Goal: Information Seeking & Learning: Learn about a topic

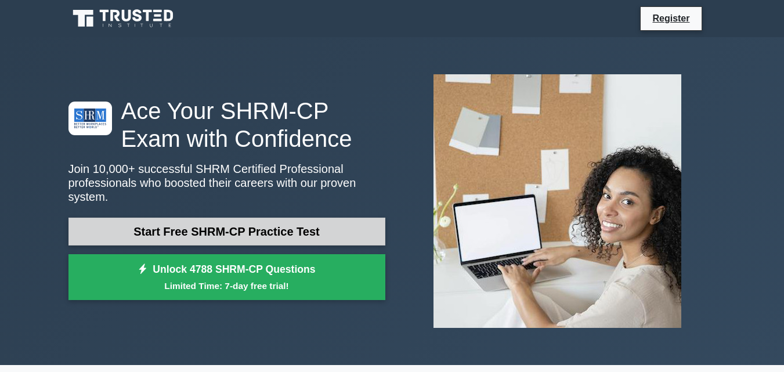
click at [265, 218] on link "Start Free SHRM-CP Practice Test" at bounding box center [226, 232] width 317 height 28
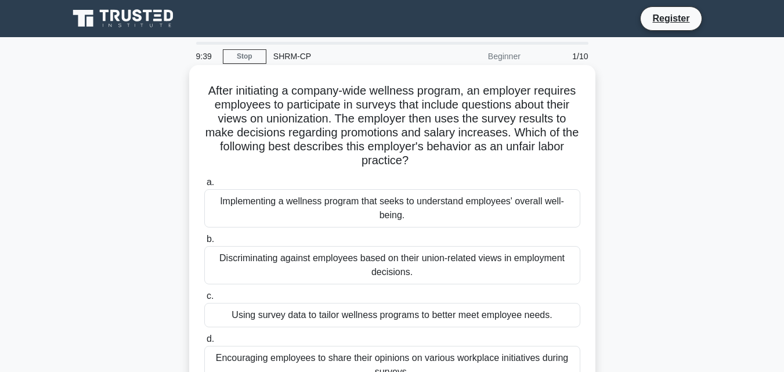
drag, startPoint x: 453, startPoint y: 163, endPoint x: 218, endPoint y: 95, distance: 245.1
click at [218, 95] on h5 "After initiating a company-wide wellness program, an employer requires employee…" at bounding box center [392, 126] width 378 height 85
copy h5 "After initiating a company-wide wellness program, an employer requires employee…"
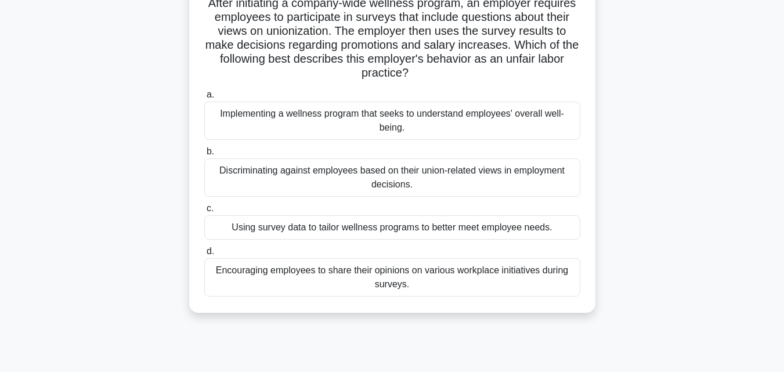
scroll to position [116, 0]
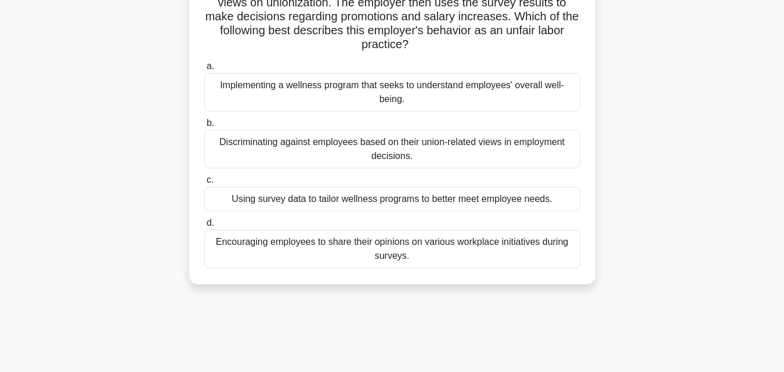
click at [408, 147] on div "Discriminating against employees based on their union-related views in employme…" at bounding box center [392, 149] width 376 height 38
click at [204, 127] on input "b. Discriminating against employees based on their union-related views in emplo…" at bounding box center [204, 124] width 0 height 8
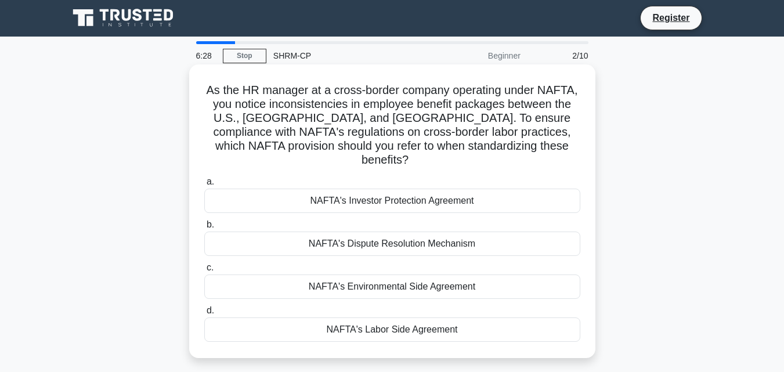
scroll to position [0, 0]
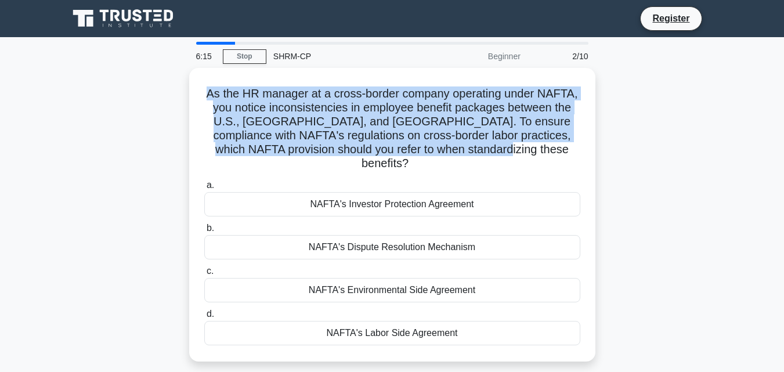
drag, startPoint x: 421, startPoint y: 147, endPoint x: 185, endPoint y: 90, distance: 243.0
click at [185, 90] on div "As the HR manager at a cross-border company operating under NAFTA, you notice i…" at bounding box center [393, 222] width 662 height 308
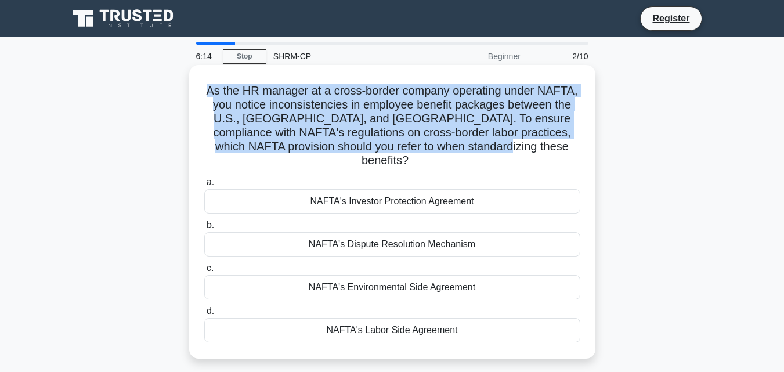
copy h5 "As the HR manager at a cross-border company operating under NAFTA, you notice i…"
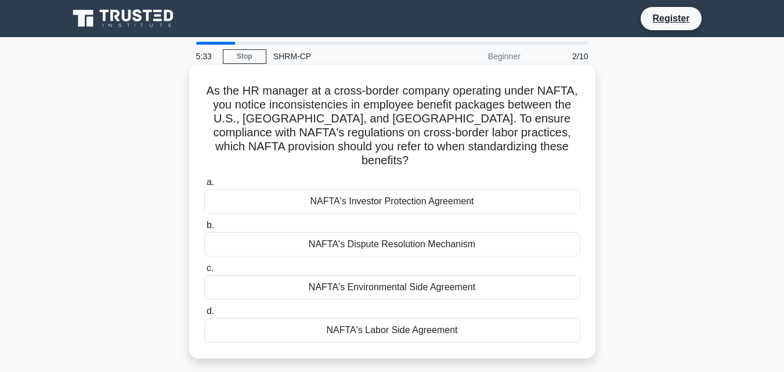
click at [388, 318] on div "NAFTA's Labor Side Agreement" at bounding box center [392, 330] width 376 height 24
click at [204, 315] on input "d. NAFTA's Labor Side Agreement" at bounding box center [204, 312] width 0 height 8
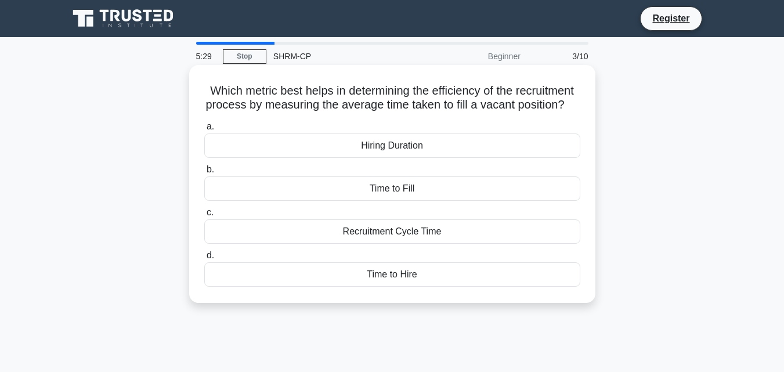
drag, startPoint x: 430, startPoint y: 121, endPoint x: 221, endPoint y: 76, distance: 213.3
click at [221, 76] on div "Which metric best helps in determining the efficiency of the recruitment proces…" at bounding box center [392, 184] width 397 height 229
copy h5 "Which metric best helps in determining the efficiency of the recruitment proces…"
click at [427, 201] on div "Time to Fill" at bounding box center [392, 188] width 376 height 24
click at [204, 174] on input "b. Time to Fill" at bounding box center [204, 170] width 0 height 8
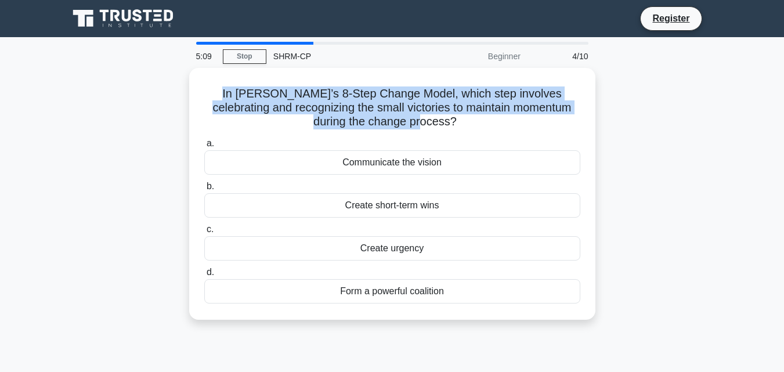
drag, startPoint x: 442, startPoint y: 119, endPoint x: 116, endPoint y: 82, distance: 328.9
click at [116, 82] on div "In Kotter’s 8-Step Change Model, which step involves celebrating and recognizin…" at bounding box center [393, 201] width 662 height 266
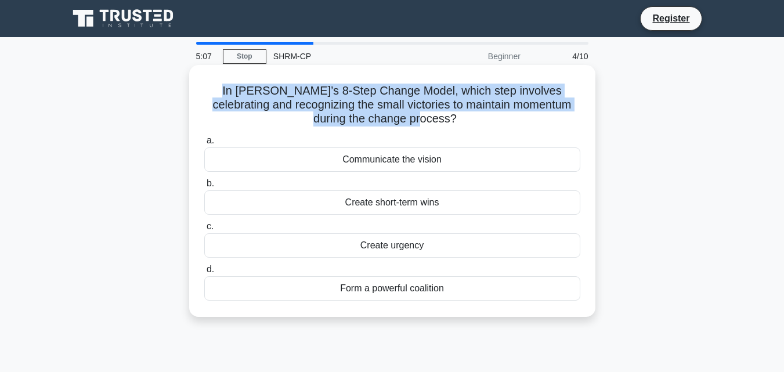
copy h5 "In Kotter’s 8-Step Change Model, which step involves celebrating and recognizin…"
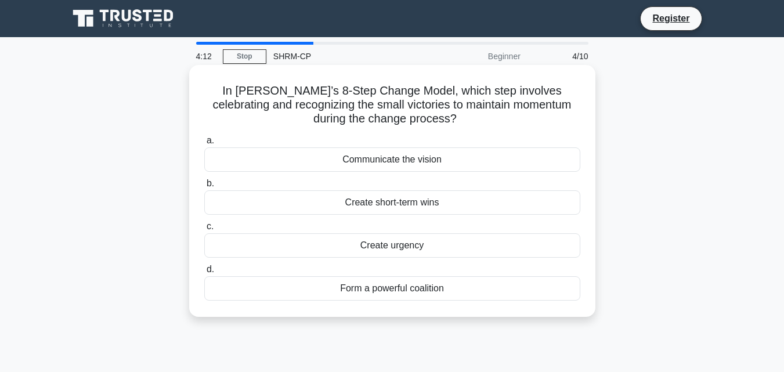
click at [442, 166] on div "Communicate the vision" at bounding box center [392, 159] width 376 height 24
click at [204, 145] on input "a. Communicate the vision" at bounding box center [204, 141] width 0 height 8
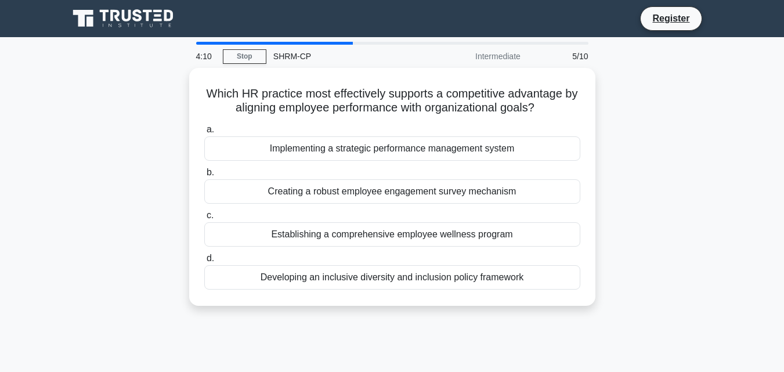
drag, startPoint x: 550, startPoint y: 104, endPoint x: 132, endPoint y: 96, distance: 418.0
click at [132, 96] on div "Which HR practice most effectively supports a competitive advantage by aligning…" at bounding box center [393, 194] width 662 height 252
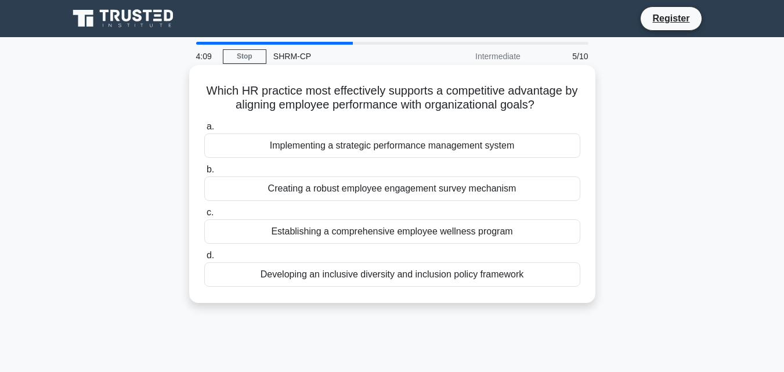
copy h5 "Which HR practice most effectively supports a competitive advantage by aligning…"
click at [455, 153] on div "Implementing a strategic performance management system" at bounding box center [392, 146] width 376 height 24
click at [204, 131] on input "a. Implementing a strategic performance management system" at bounding box center [204, 127] width 0 height 8
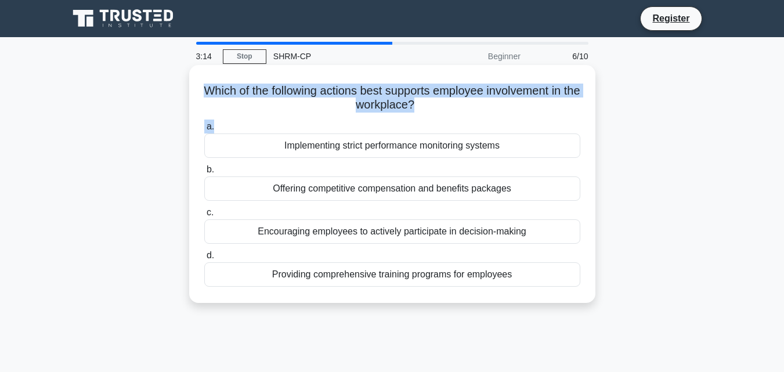
drag, startPoint x: 427, startPoint y: 116, endPoint x: 199, endPoint y: 88, distance: 229.3
click at [199, 88] on div "Which of the following actions best supports employee involvement in the workpl…" at bounding box center [392, 184] width 397 height 229
copy div "Which of the following actions best supports employee involvement in the workpl…"
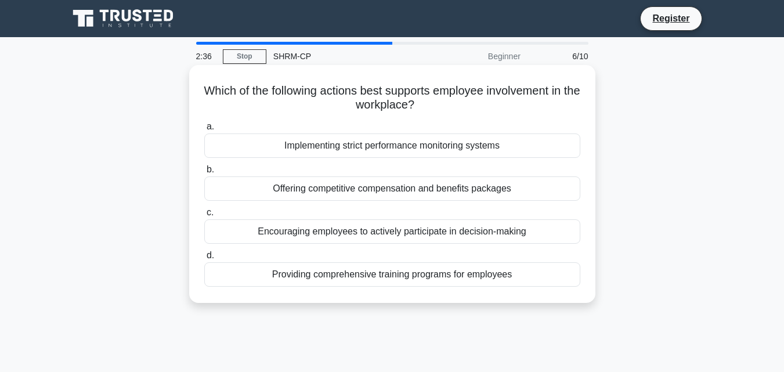
click at [356, 234] on div "Encouraging employees to actively participate in decision-making" at bounding box center [392, 231] width 376 height 24
click at [204, 217] on input "c. Encouraging employees to actively participate in decision-making" at bounding box center [204, 213] width 0 height 8
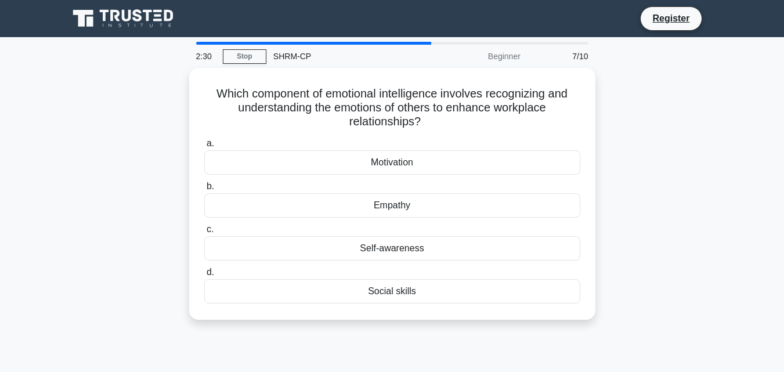
drag, startPoint x: 426, startPoint y: 118, endPoint x: 185, endPoint y: 87, distance: 243.4
click at [185, 87] on div "Which component of emotional intelligence involves recognizing and understandin…" at bounding box center [393, 201] width 662 height 266
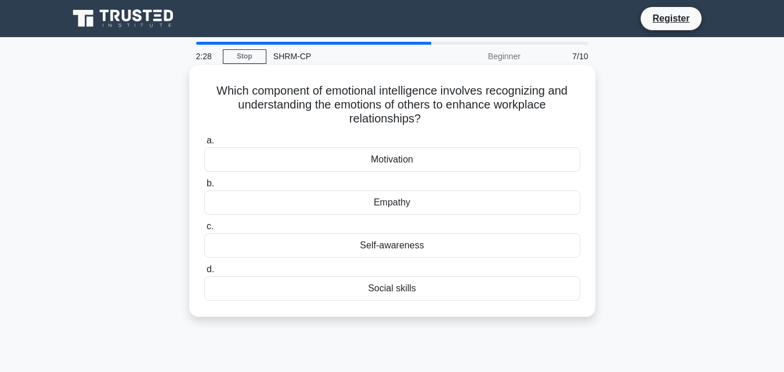
copy h5 "Which component of emotional intelligence involves recognizing and understandin…"
click at [387, 203] on div "Empathy" at bounding box center [392, 202] width 376 height 24
click at [204, 187] on input "b. Empathy" at bounding box center [204, 184] width 0 height 8
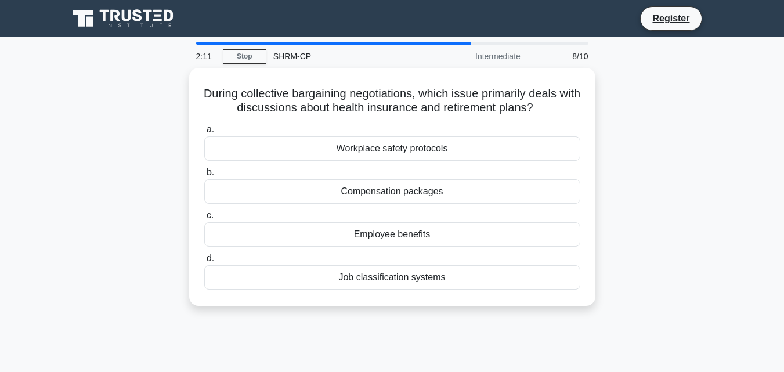
drag, startPoint x: 557, startPoint y: 98, endPoint x: 158, endPoint y: 94, distance: 398.2
click at [158, 94] on div "During collective bargaining negotiations, which issue primarily deals with dis…" at bounding box center [393, 194] width 662 height 252
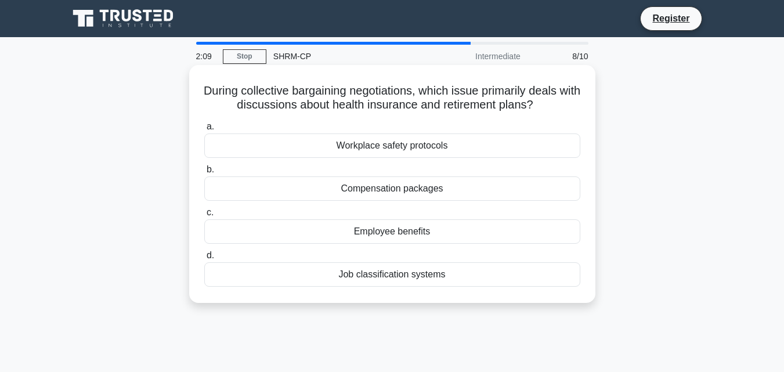
copy h5 "During collective bargaining negotiations, which issue primarily deals with dis…"
click at [412, 229] on div "Employee benefits" at bounding box center [392, 231] width 376 height 24
click at [204, 217] on input "c. Employee benefits" at bounding box center [204, 213] width 0 height 8
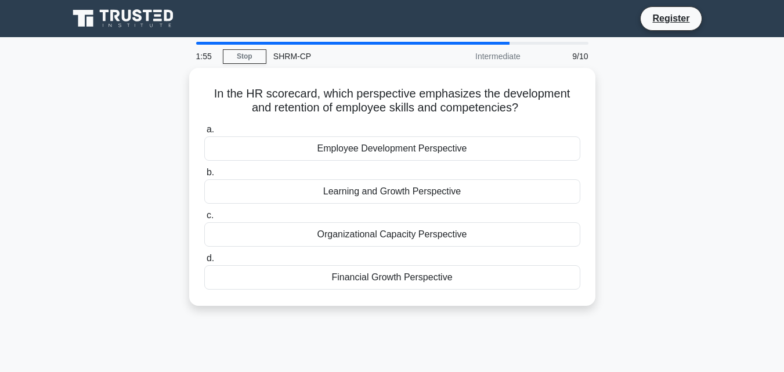
drag, startPoint x: 528, startPoint y: 103, endPoint x: 163, endPoint y: 96, distance: 364.6
click at [163, 96] on div "In the HR scorecard, which perspective emphasizes the development and retention…" at bounding box center [393, 194] width 662 height 252
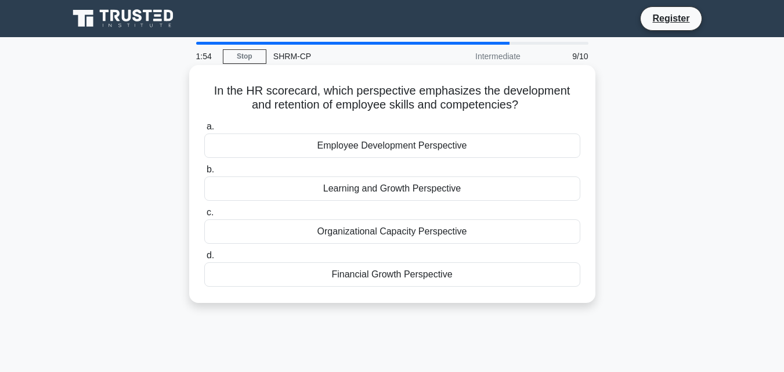
copy h5 "In the HR scorecard, which perspective emphasizes the development and retention…"
click at [437, 194] on div "Learning and Growth Perspective" at bounding box center [392, 188] width 376 height 24
click at [204, 174] on input "b. Learning and Growth Perspective" at bounding box center [204, 170] width 0 height 8
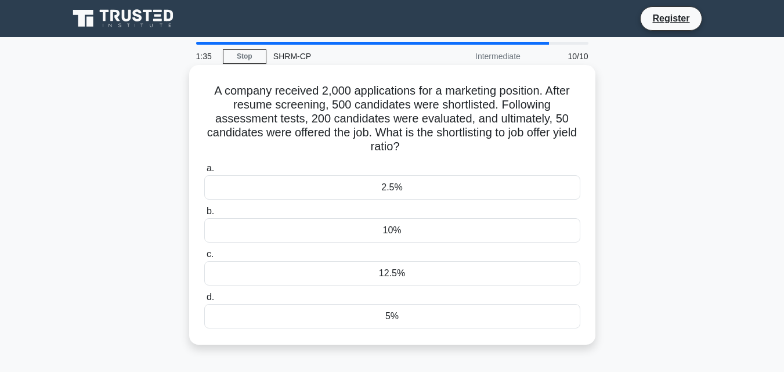
drag, startPoint x: 417, startPoint y: 145, endPoint x: 197, endPoint y: 91, distance: 226.7
click at [197, 91] on div "A company received 2,000 applications for a marketing position. After resume sc…" at bounding box center [392, 205] width 397 height 271
copy h5 "A company received 2,000 applications for a marketing position. After resume sc…"
click at [384, 226] on div "10%" at bounding box center [392, 230] width 376 height 24
click at [204, 215] on input "b. 10%" at bounding box center [204, 212] width 0 height 8
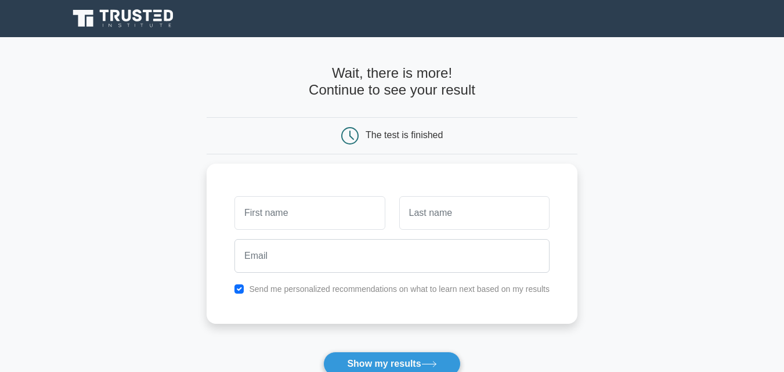
type input "m"
type input "Mahabub"
click at [459, 214] on input "text" at bounding box center [474, 210] width 150 height 34
type input "a"
type input "Alam"
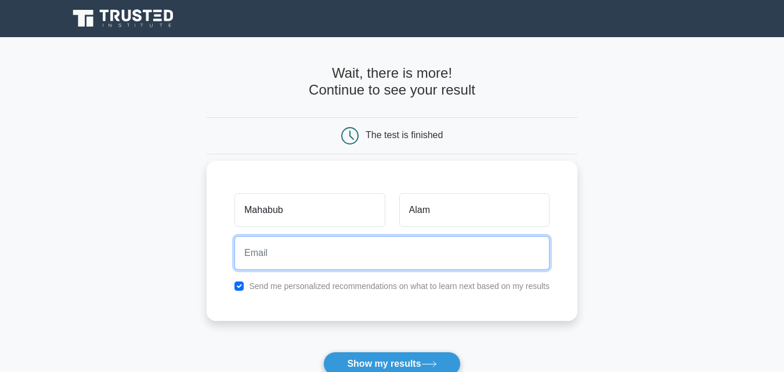
click at [282, 250] on input "email" at bounding box center [392, 253] width 315 height 34
type input "mahabalam@yahoo.com"
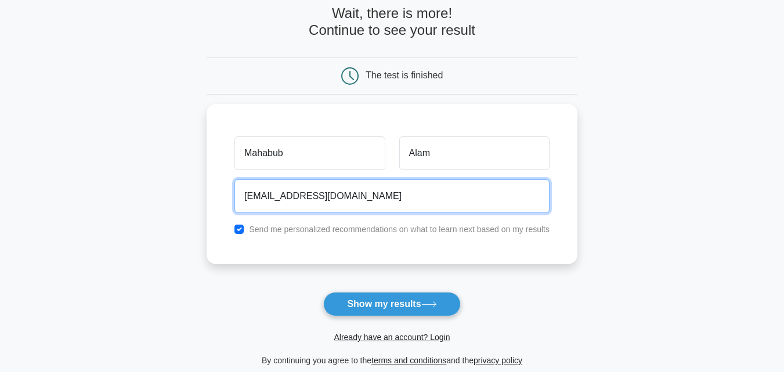
scroll to position [116, 0]
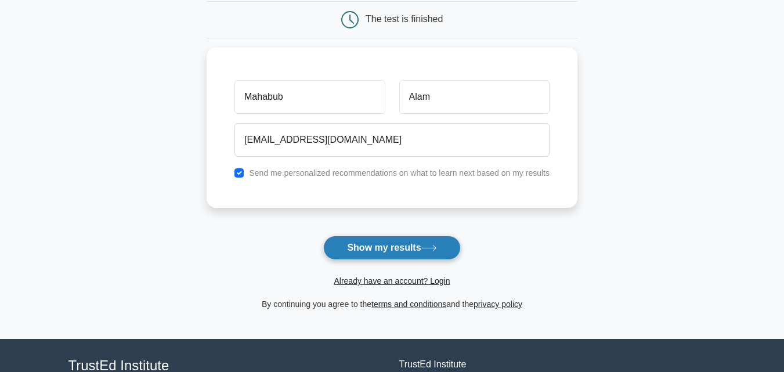
click at [391, 253] on button "Show my results" at bounding box center [391, 248] width 137 height 24
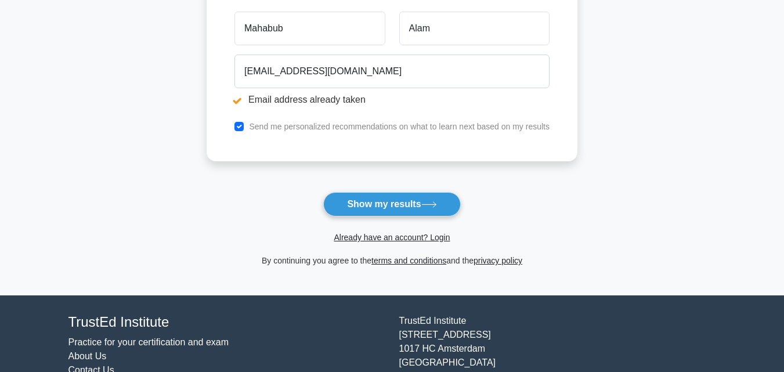
scroll to position [232, 0]
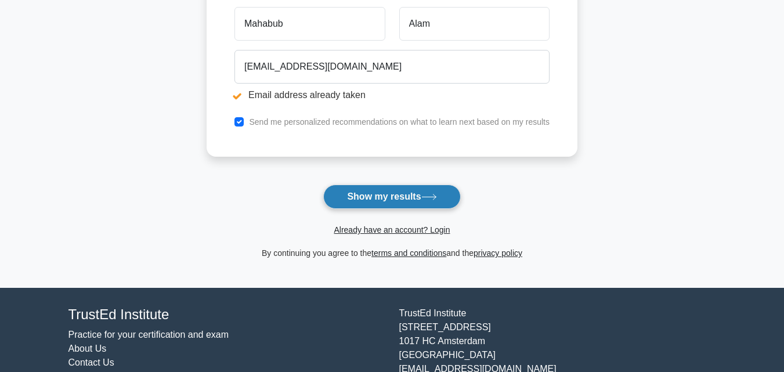
click at [418, 205] on button "Show my results" at bounding box center [391, 197] width 137 height 24
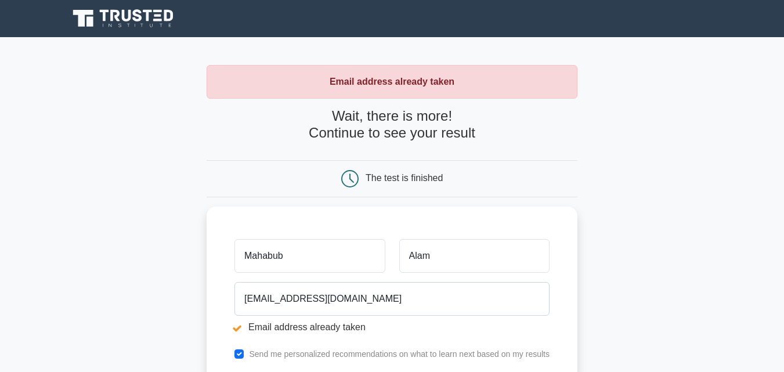
scroll to position [116, 0]
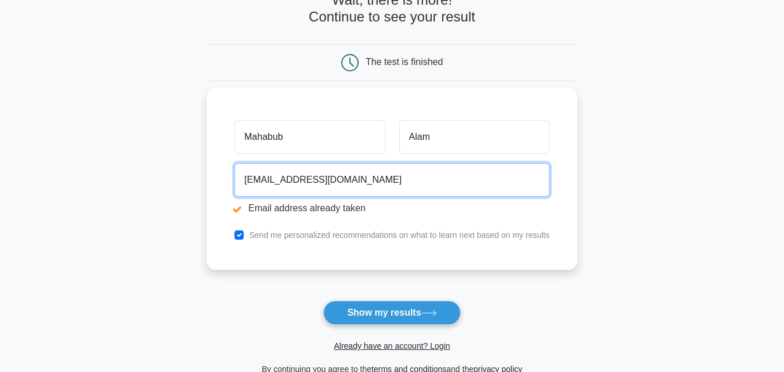
click at [384, 182] on input "[EMAIL_ADDRESS][DOMAIN_NAME]" at bounding box center [392, 180] width 315 height 34
drag, startPoint x: 309, startPoint y: 182, endPoint x: 215, endPoint y: 182, distance: 93.5
click at [215, 182] on div "[PERSON_NAME] [EMAIL_ADDRESS][DOMAIN_NAME] Email address already taken Send me …" at bounding box center [392, 179] width 371 height 182
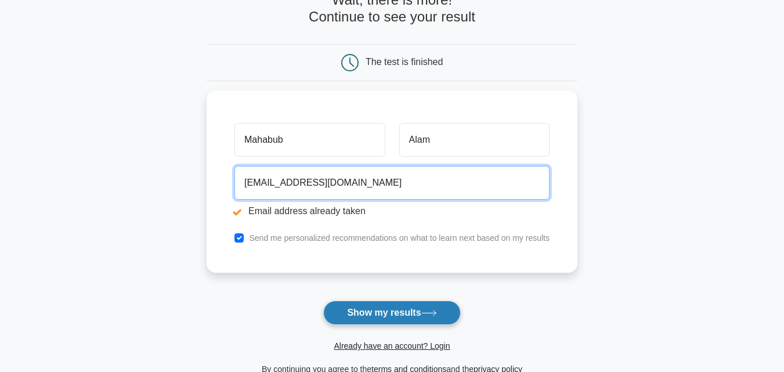
type input "[EMAIL_ADDRESS][DOMAIN_NAME]"
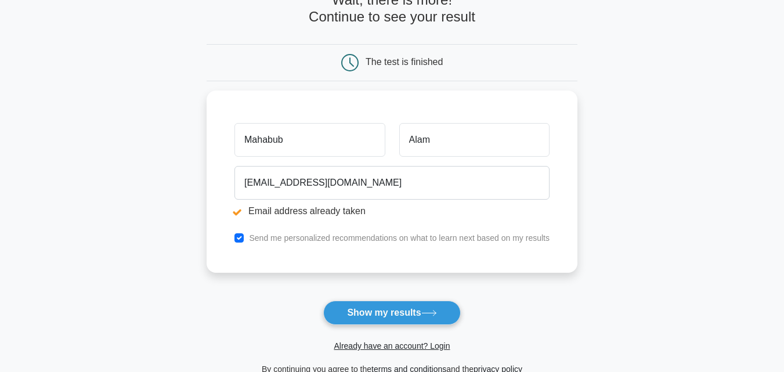
drag, startPoint x: 367, startPoint y: 311, endPoint x: 373, endPoint y: 309, distance: 6.1
click at [369, 312] on button "Show my results" at bounding box center [391, 313] width 137 height 24
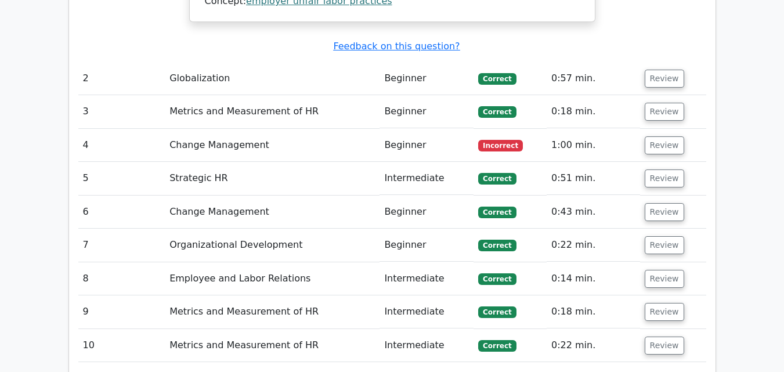
scroll to position [1509, 0]
